Goal: Task Accomplishment & Management: Use online tool/utility

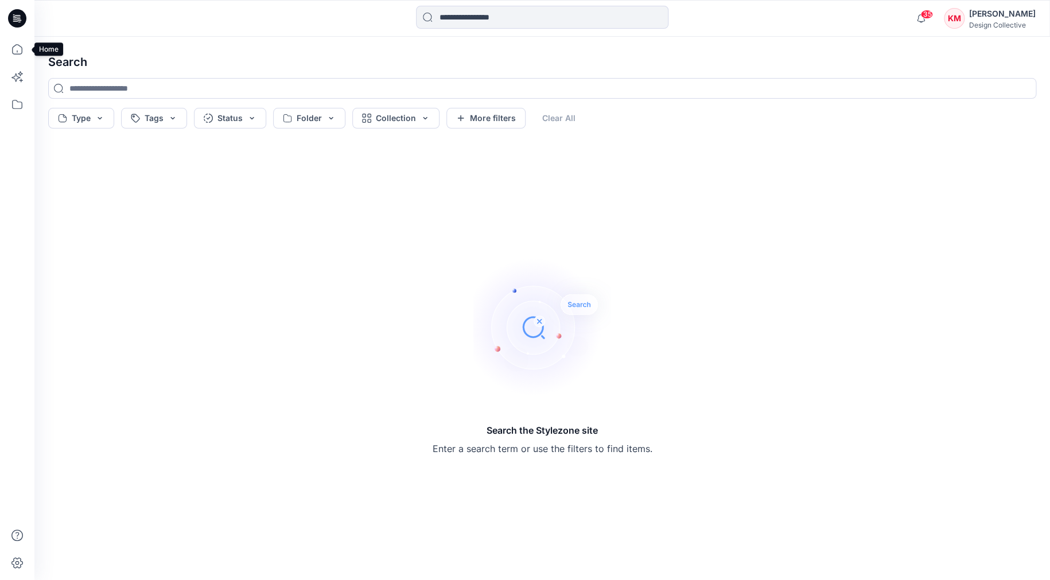
drag, startPoint x: 18, startPoint y: 51, endPoint x: 30, endPoint y: 60, distance: 14.8
click at [18, 51] on icon at bounding box center [17, 49] width 25 height 25
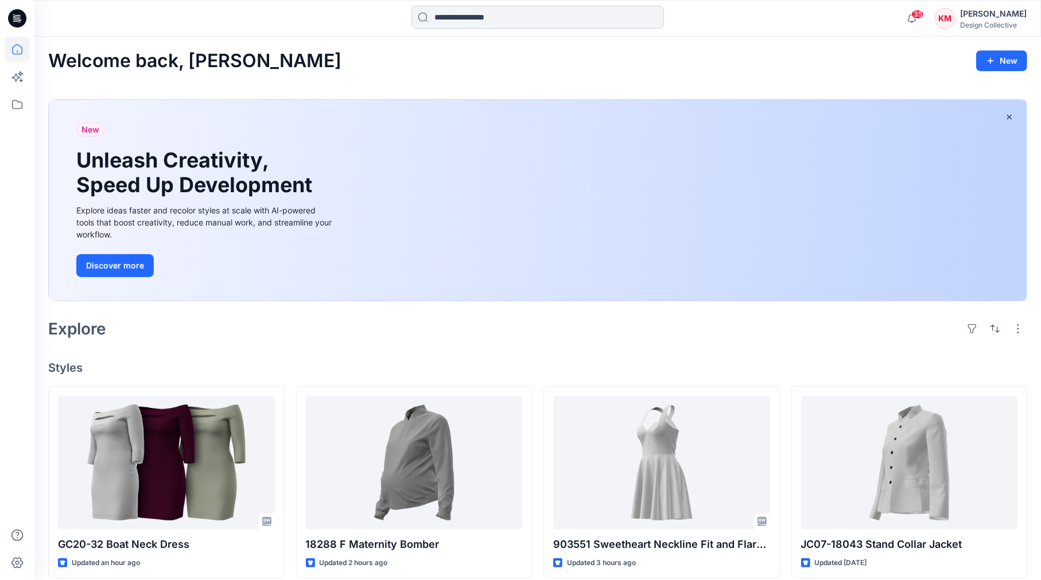
click at [479, 11] on input at bounding box center [537, 17] width 252 height 23
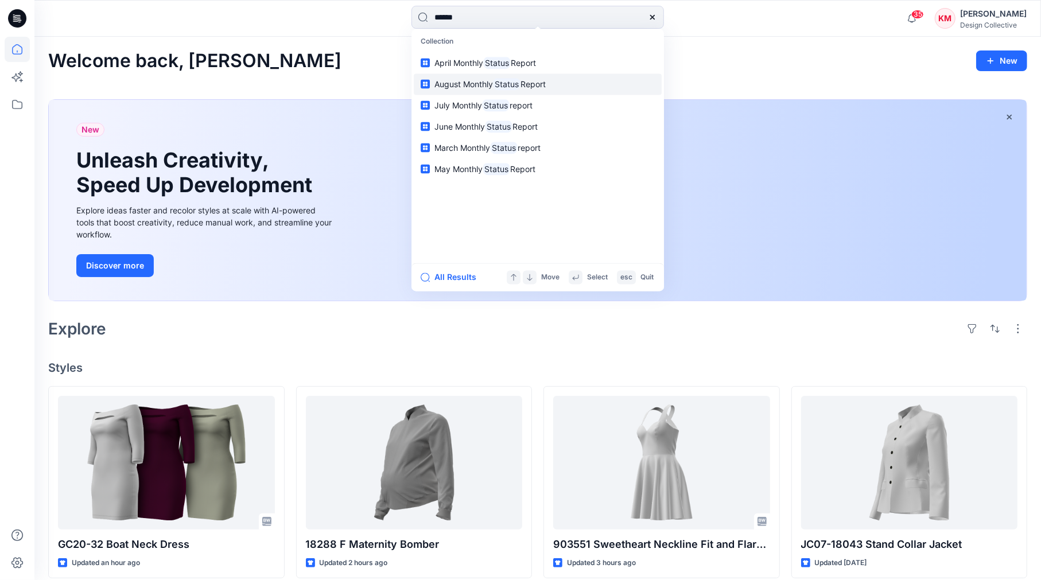
type input "******"
click at [466, 83] on span "August Monthly" at bounding box center [463, 84] width 59 height 10
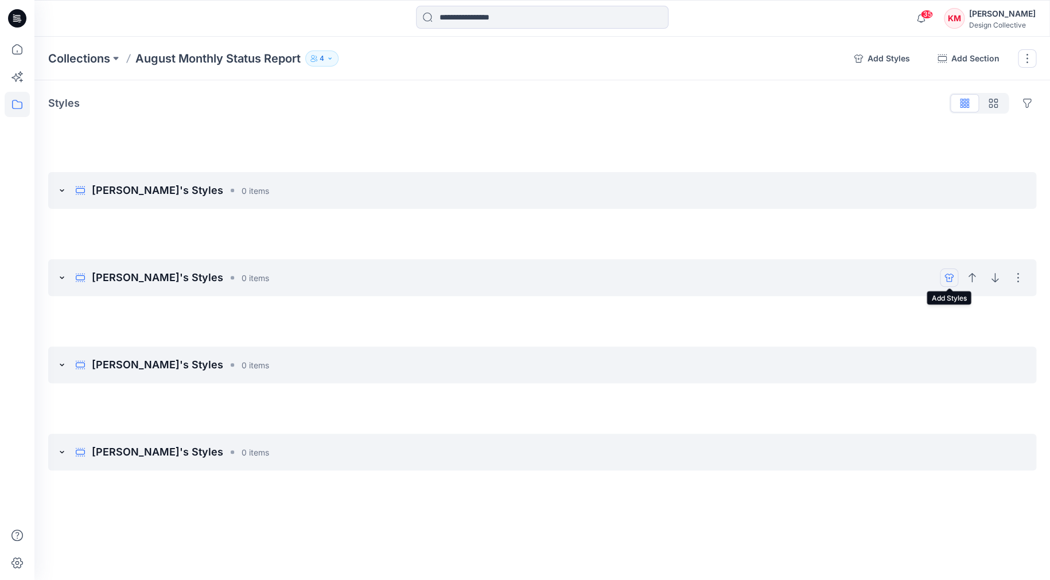
click at [947, 276] on icon "add styles" at bounding box center [948, 277] width 9 height 9
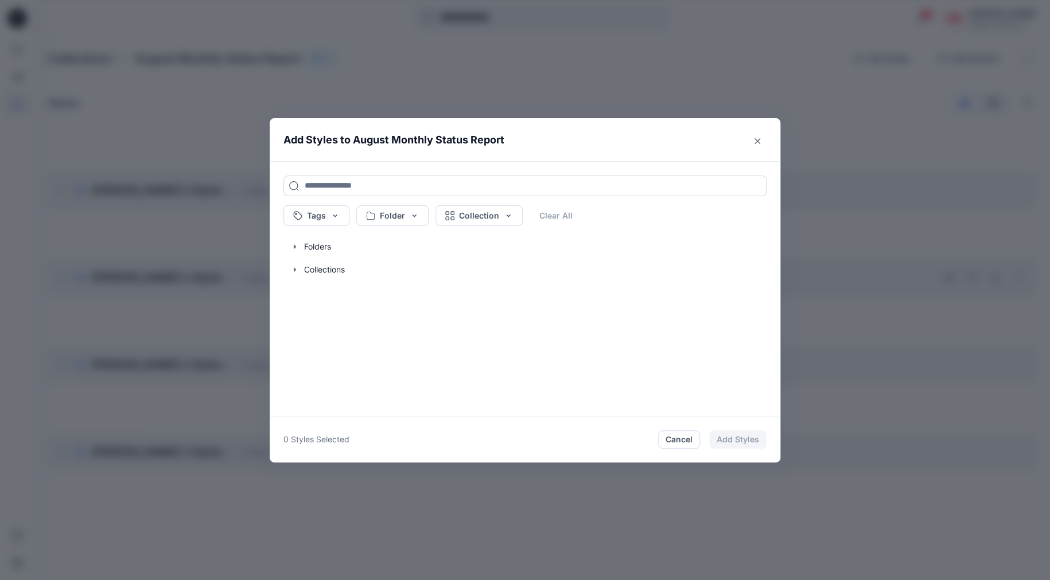
click at [384, 187] on input at bounding box center [524, 186] width 483 height 21
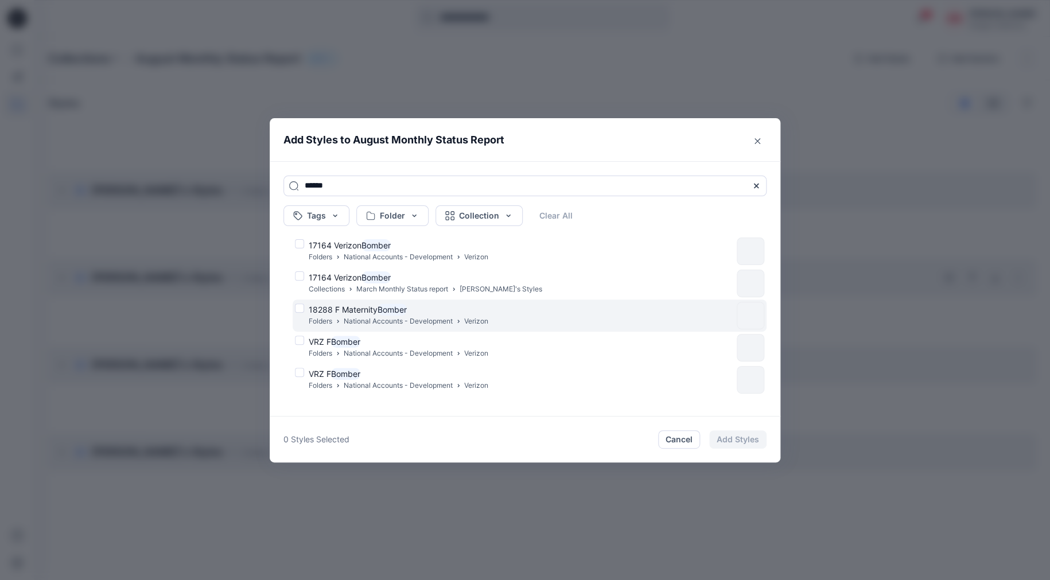
type input "******"
drag, startPoint x: 360, startPoint y: 306, endPoint x: 548, endPoint y: 404, distance: 212.7
click at [360, 306] on span "18288 F Maternity" at bounding box center [343, 310] width 69 height 10
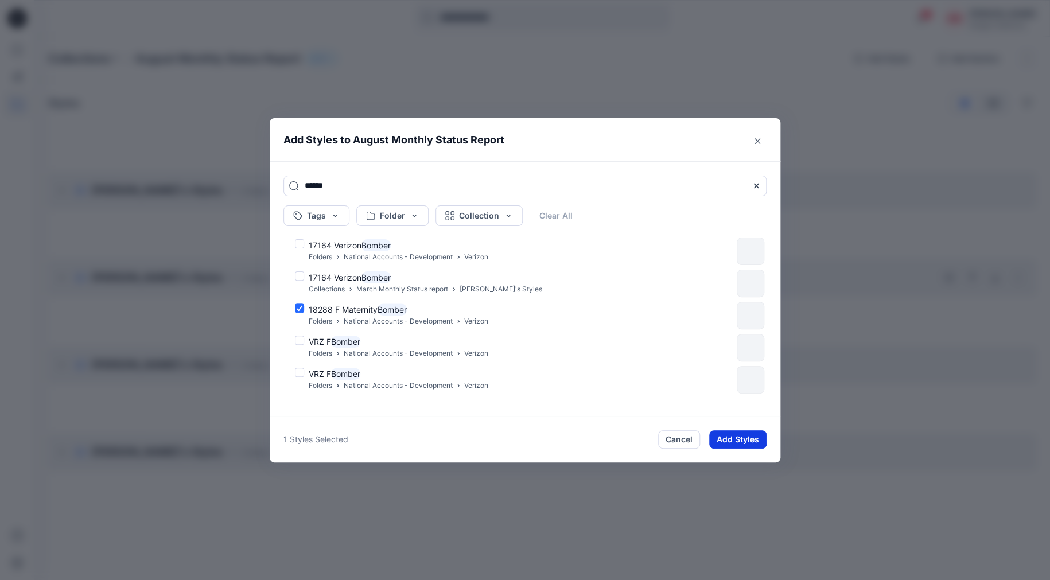
click at [721, 440] on button "Add Styles" at bounding box center [737, 439] width 57 height 18
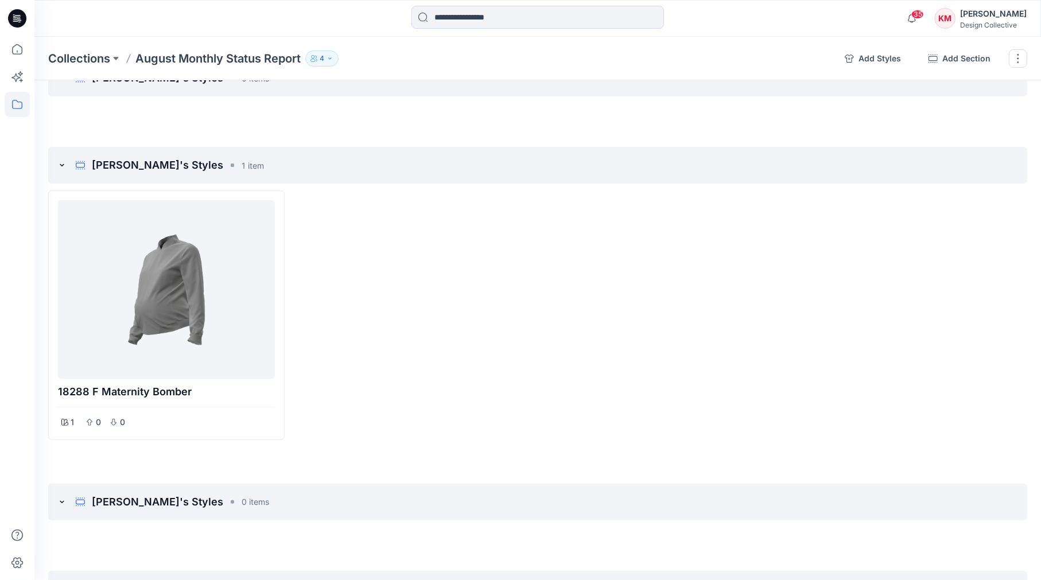
scroll to position [80, 0]
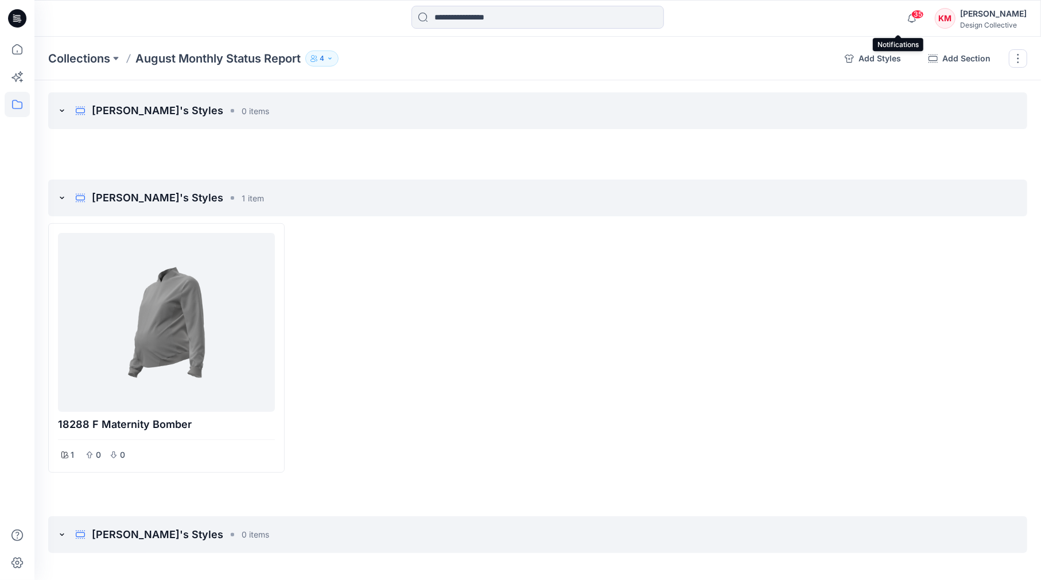
click at [911, 18] on span "35" at bounding box center [917, 14] width 13 height 9
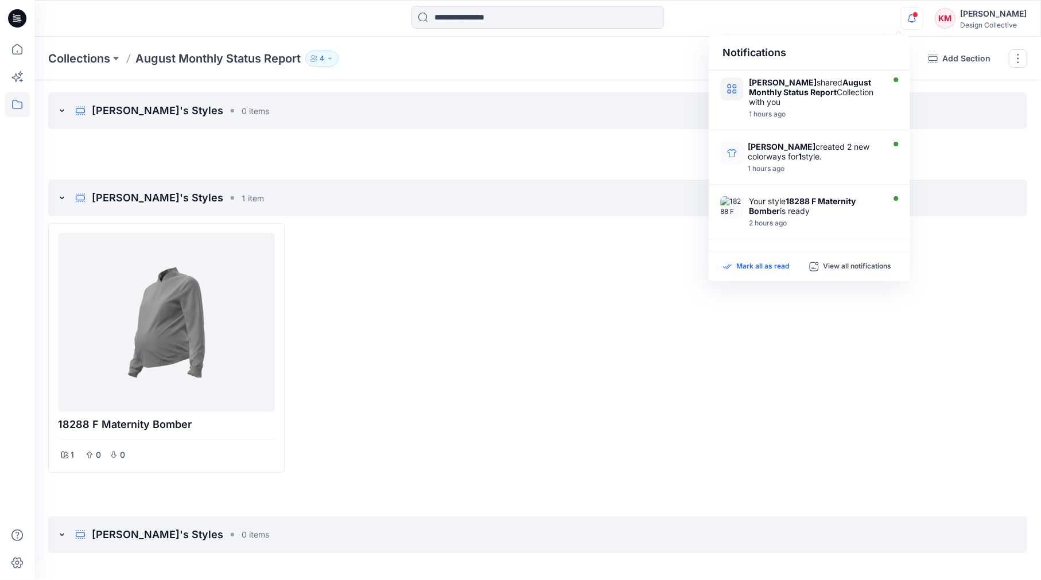
click at [754, 267] on p "Mark all as read" at bounding box center [762, 267] width 53 height 10
click at [847, 19] on div "Notifications Jennifer Grana shared August Monthly Status Report Collection wit…" at bounding box center [537, 18] width 1006 height 25
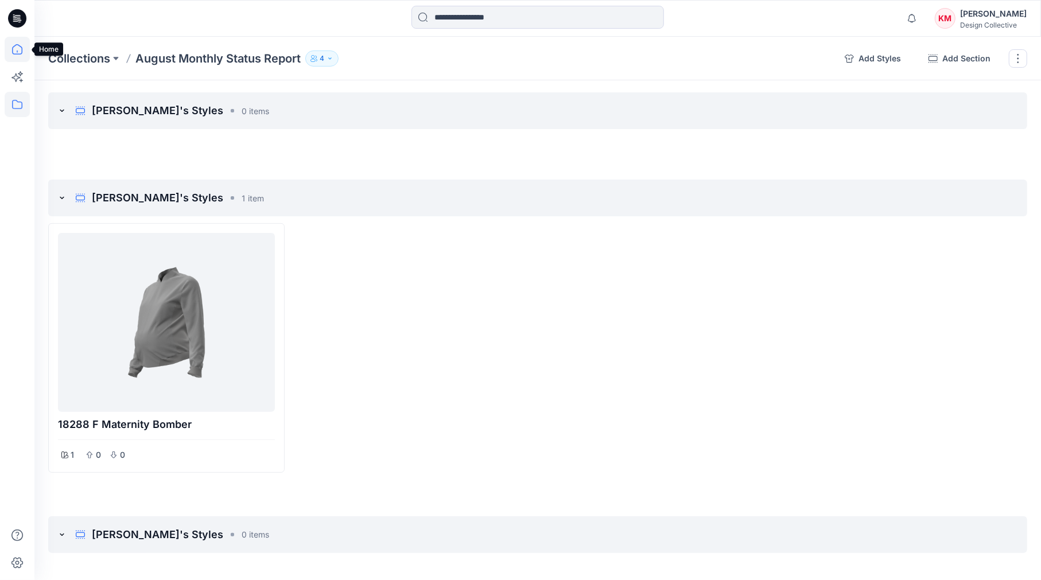
drag, startPoint x: 11, startPoint y: 48, endPoint x: 28, endPoint y: 61, distance: 20.9
click at [11, 48] on icon at bounding box center [17, 49] width 25 height 25
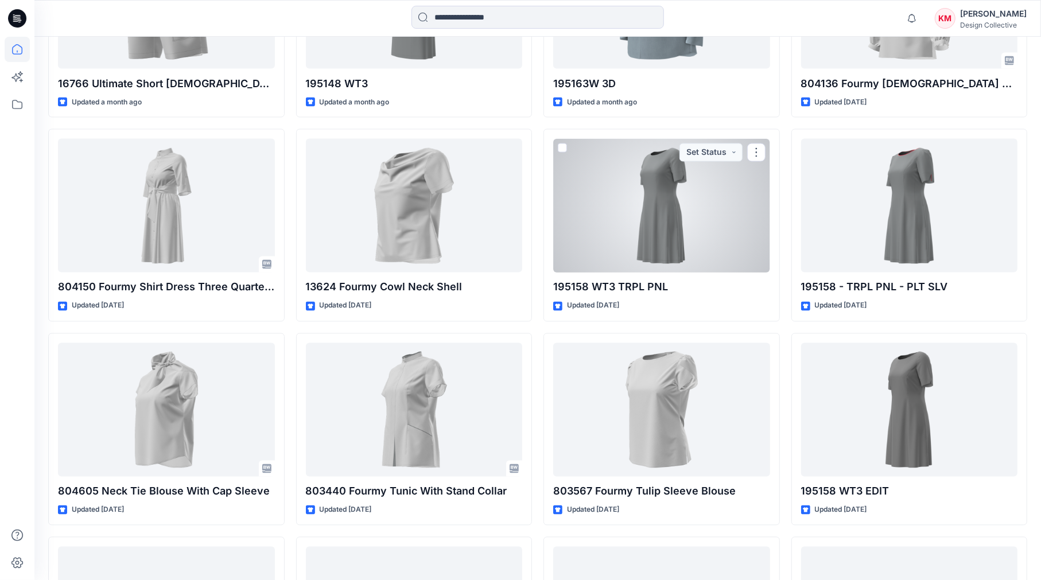
scroll to position [1340, 0]
